Goal: Information Seeking & Learning: Learn about a topic

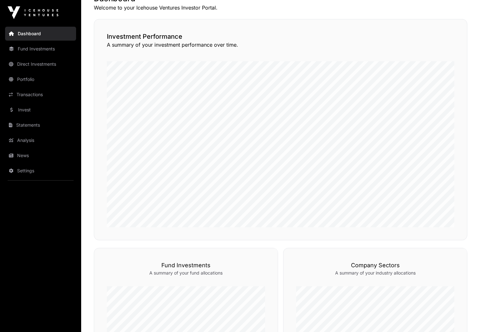
scroll to position [218, 0]
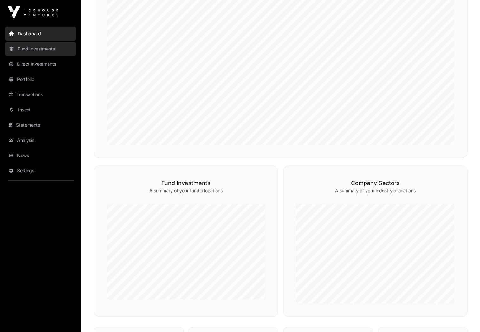
click at [30, 48] on link "Fund Investments" at bounding box center [40, 49] width 71 height 14
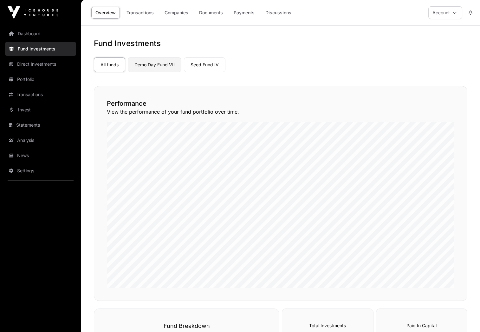
click at [149, 65] on link "Demo Day Fund VII" at bounding box center [155, 64] width 54 height 15
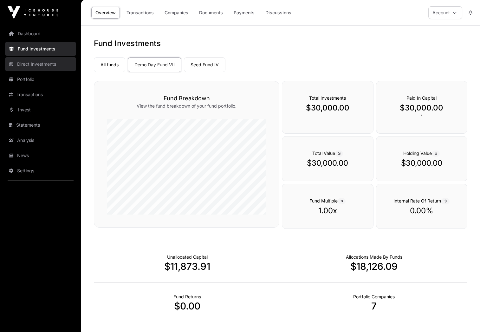
click at [32, 67] on link "Direct Investments" at bounding box center [40, 64] width 71 height 14
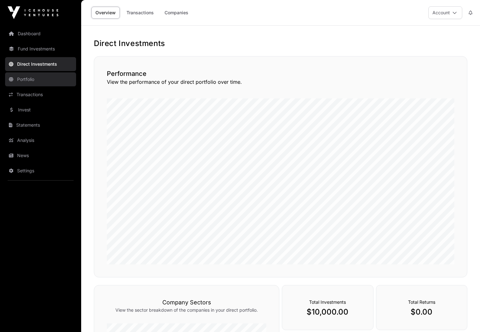
click at [28, 78] on link "Portfolio" at bounding box center [40, 79] width 71 height 14
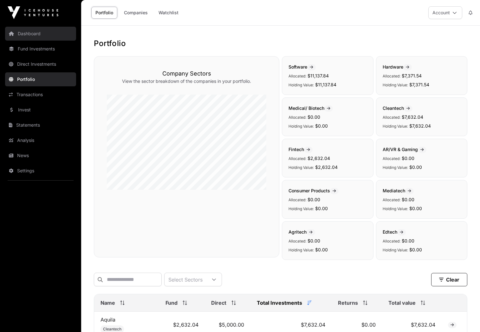
click at [28, 35] on link "Dashboard" at bounding box center [40, 34] width 71 height 14
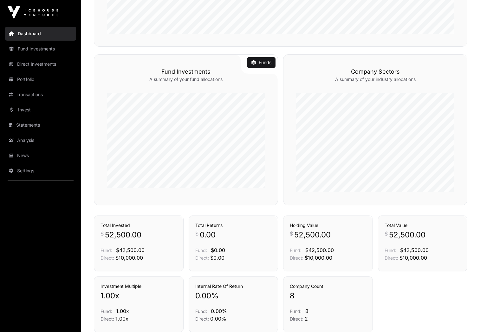
scroll to position [383, 0]
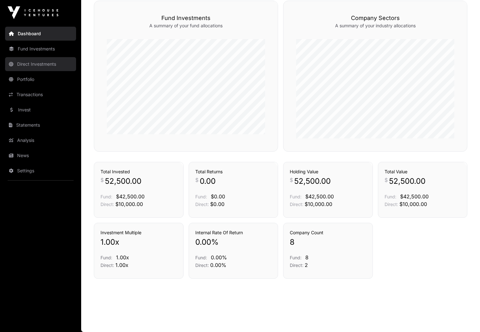
click at [36, 65] on link "Direct Investments" at bounding box center [40, 64] width 71 height 14
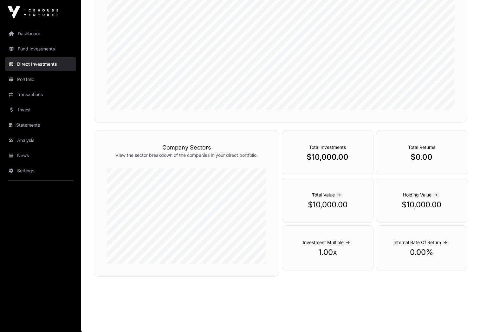
scroll to position [155, 0]
click at [339, 194] on icon at bounding box center [338, 194] width 3 height 4
click at [340, 195] on icon at bounding box center [338, 194] width 3 height 4
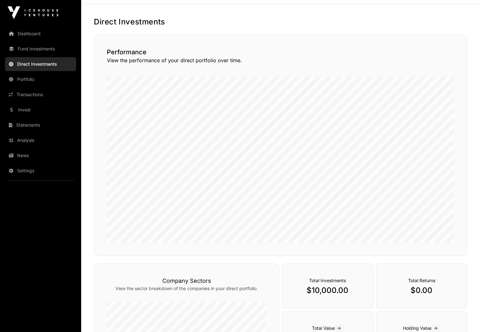
scroll to position [0, 0]
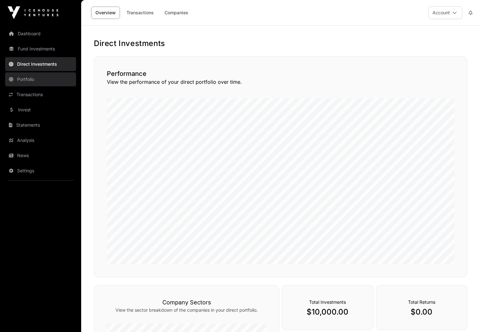
click at [27, 79] on link "Portfolio" at bounding box center [40, 79] width 71 height 14
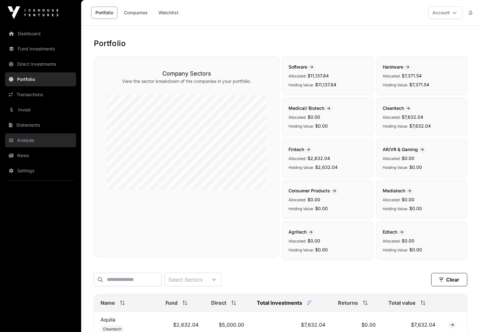
click at [30, 139] on link "Analysis" at bounding box center [40, 140] width 71 height 14
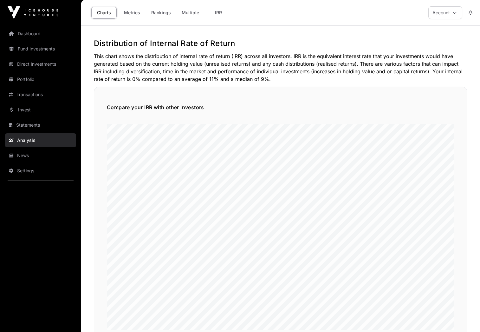
click at [29, 13] on img at bounding box center [33, 12] width 51 height 13
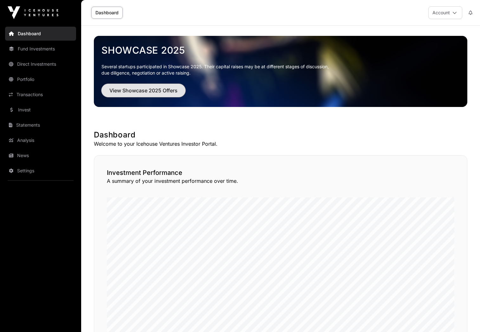
click at [135, 89] on span "View Showcase 2025 Offers" at bounding box center [143, 91] width 68 height 8
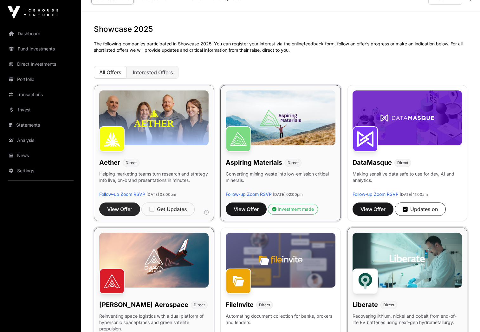
scroll to position [18, 0]
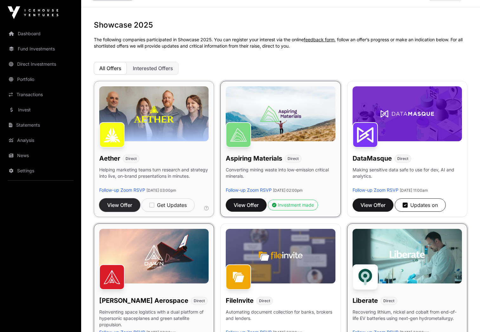
click at [126, 204] on span "View Offer" at bounding box center [119, 205] width 25 height 8
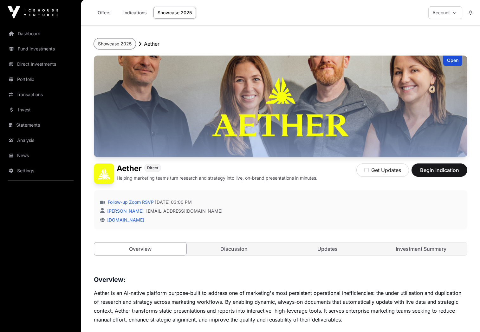
click at [114, 43] on button "Showcase 2025" at bounding box center [115, 43] width 42 height 11
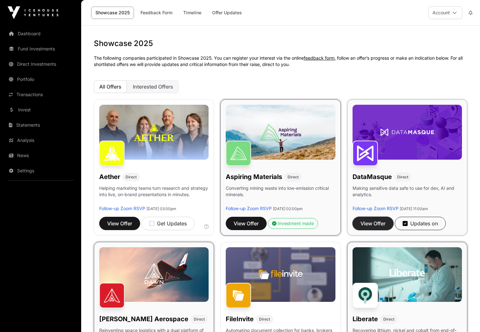
click at [370, 226] on span "View Offer" at bounding box center [372, 223] width 25 height 8
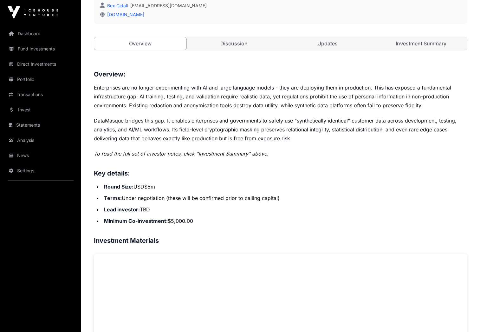
scroll to position [193, 0]
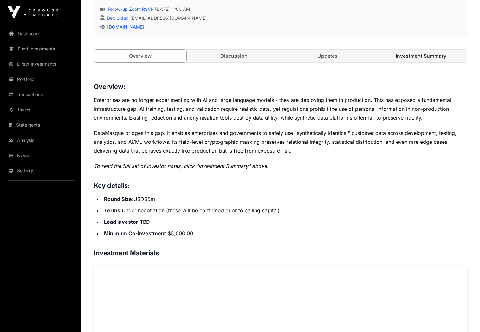
click at [417, 54] on link "Investment Summary" at bounding box center [421, 55] width 92 height 13
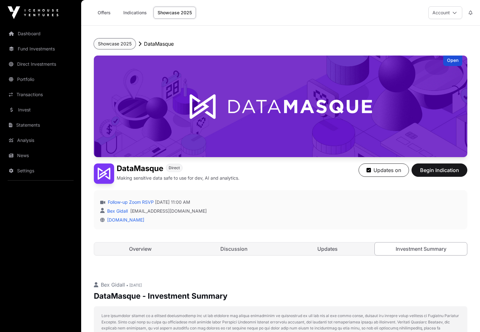
click at [108, 41] on button "Showcase 2025" at bounding box center [115, 43] width 42 height 11
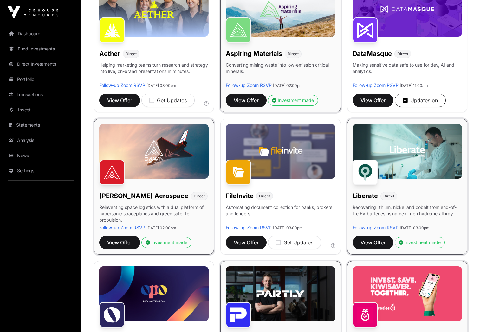
scroll to position [132, 0]
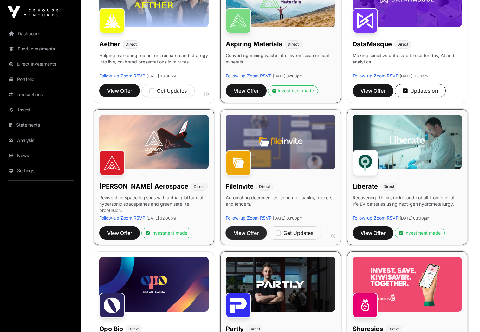
click at [247, 233] on span "View Offer" at bounding box center [246, 233] width 25 height 8
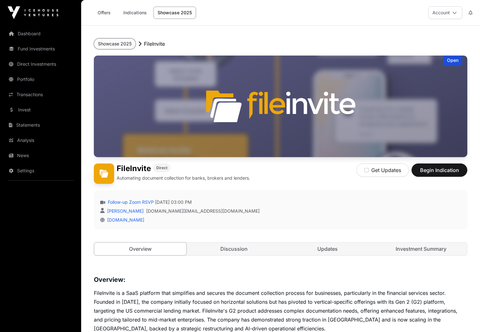
click at [123, 42] on button "Showcase 2025" at bounding box center [115, 43] width 42 height 11
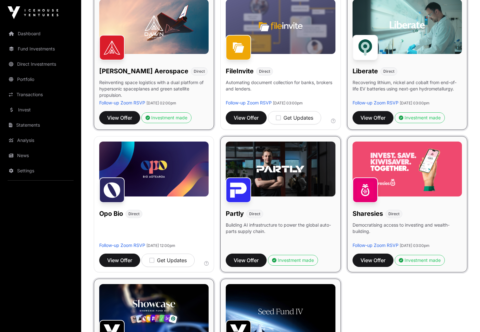
scroll to position [256, 0]
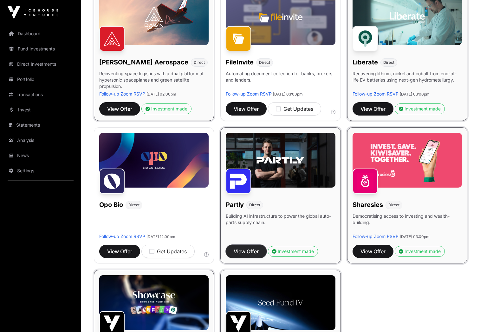
click at [252, 251] on span "View Offer" at bounding box center [246, 251] width 25 height 8
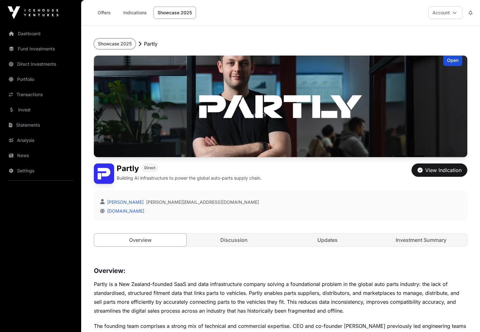
click at [117, 43] on button "Showcase 2025" at bounding box center [115, 43] width 42 height 11
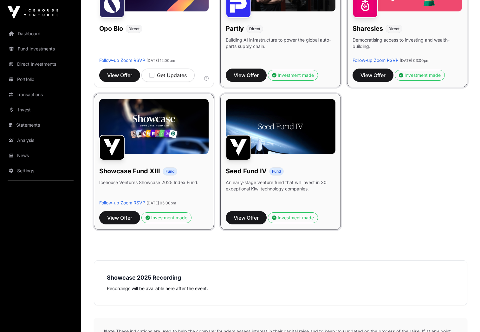
scroll to position [450, 0]
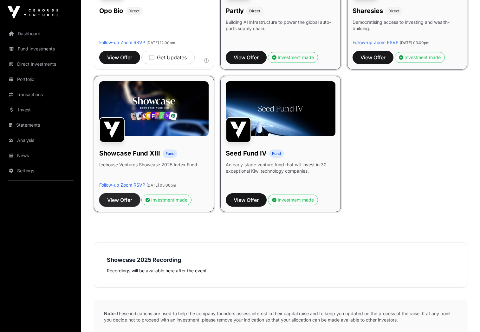
click at [119, 202] on span "View Offer" at bounding box center [119, 200] width 25 height 8
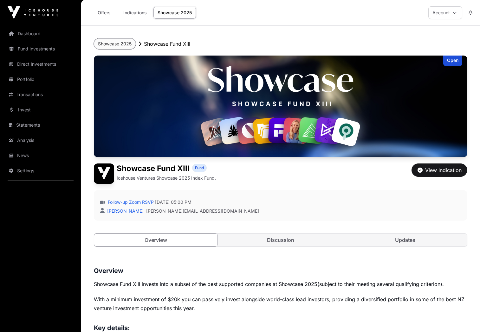
click at [116, 45] on button "Showcase 2025" at bounding box center [115, 43] width 42 height 11
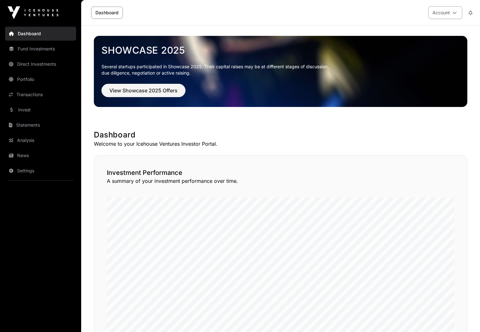
click at [454, 12] on icon at bounding box center [454, 12] width 4 height 4
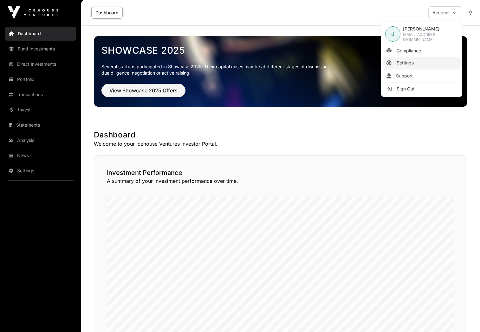
click at [408, 62] on span "Settings" at bounding box center [404, 63] width 17 height 6
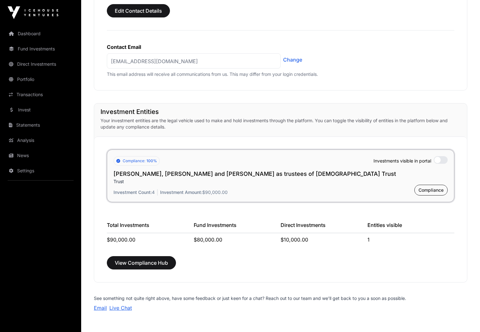
scroll to position [380, 0]
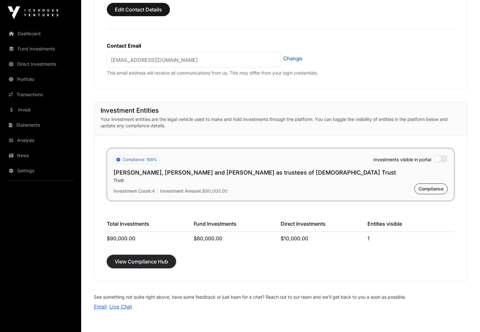
click at [154, 263] on span "View Compliance Hub" at bounding box center [141, 261] width 53 height 8
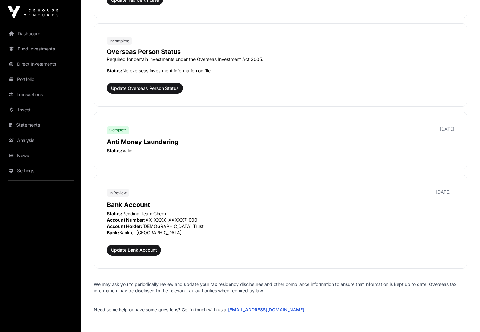
scroll to position [681, 0]
